Goal: Transaction & Acquisition: Purchase product/service

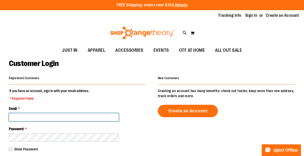
click at [81, 118] on input "Email *" at bounding box center [64, 117] width 110 height 8
type input "**********"
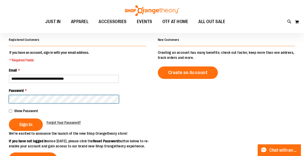
scroll to position [38, 0]
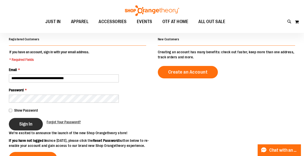
click at [29, 124] on span "Sign In" at bounding box center [25, 124] width 13 height 6
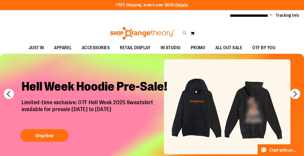
click at [183, 33] on icon at bounding box center [185, 33] width 4 height 6
click at [80, 24] on input "Search" at bounding box center [152, 28] width 240 height 17
click at [82, 64] on span "$14.95" at bounding box center [86, 66] width 41 height 5
type input "**********"
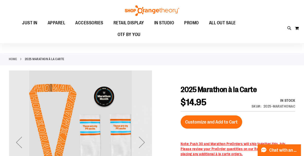
scroll to position [15, 0]
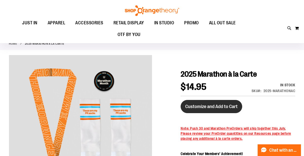
click at [222, 108] on span "Customize and Add to Cart" at bounding box center [211, 107] width 52 height 6
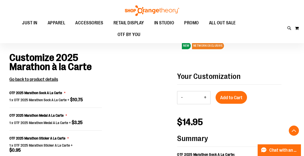
scroll to position [331, 0]
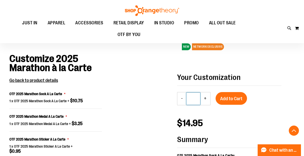
drag, startPoint x: 196, startPoint y: 98, endPoint x: 181, endPoint y: 98, distance: 15.2
click at [181, 98] on div "- Qty * +" at bounding box center [193, 98] width 33 height 13
type input "**"
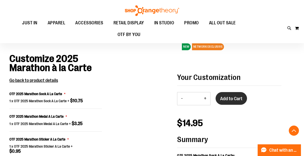
click at [225, 98] on span "Add to Cart" at bounding box center [231, 99] width 22 height 6
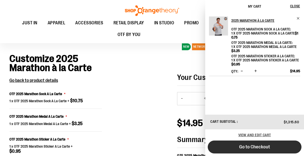
click at [253, 147] on span "Go to Checkout" at bounding box center [254, 147] width 31 height 6
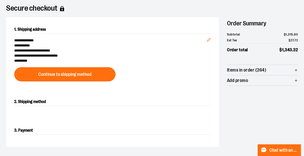
scroll to position [38, 0]
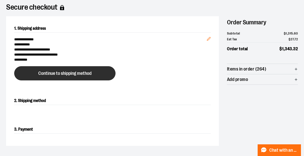
click at [103, 75] on button "Continue to shipping method" at bounding box center [64, 73] width 101 height 14
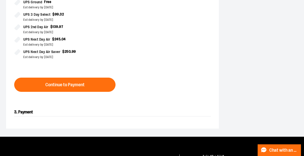
scroll to position [156, 0]
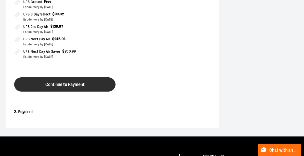
click at [97, 83] on button "Continue to Payment" at bounding box center [64, 84] width 101 height 14
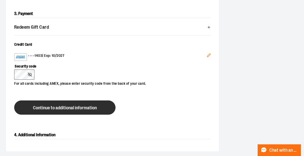
click at [40, 109] on span "Continue to additional information" at bounding box center [65, 107] width 64 height 5
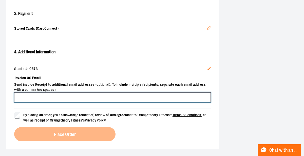
click at [42, 101] on input "Invoice CC Email" at bounding box center [112, 97] width 196 height 10
type input "**********"
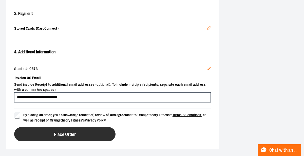
click at [51, 137] on button "Place Order" at bounding box center [64, 134] width 101 height 14
